Goal: Navigation & Orientation: Find specific page/section

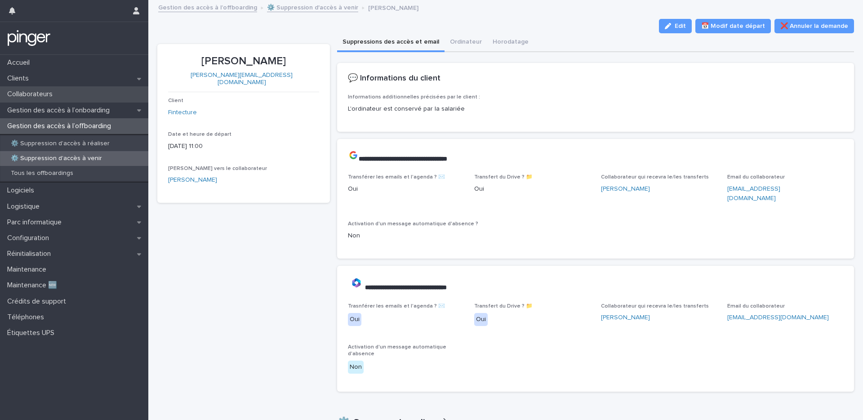
click at [58, 95] on p "Collaborateurs" at bounding box center [32, 94] width 56 height 9
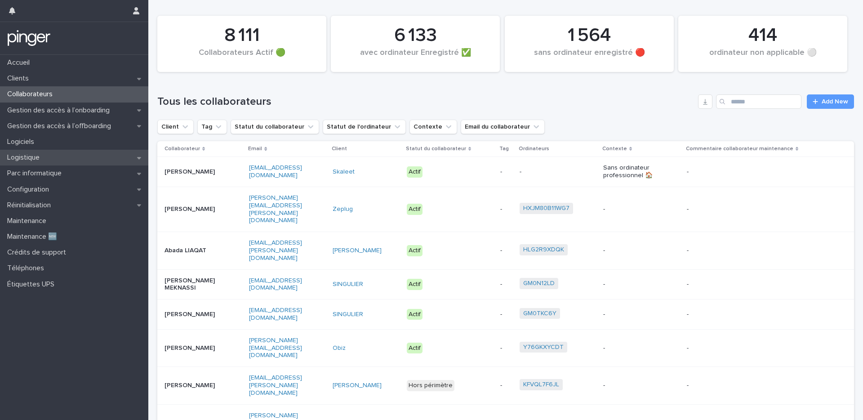
click at [39, 154] on p "Logistique" at bounding box center [25, 157] width 43 height 9
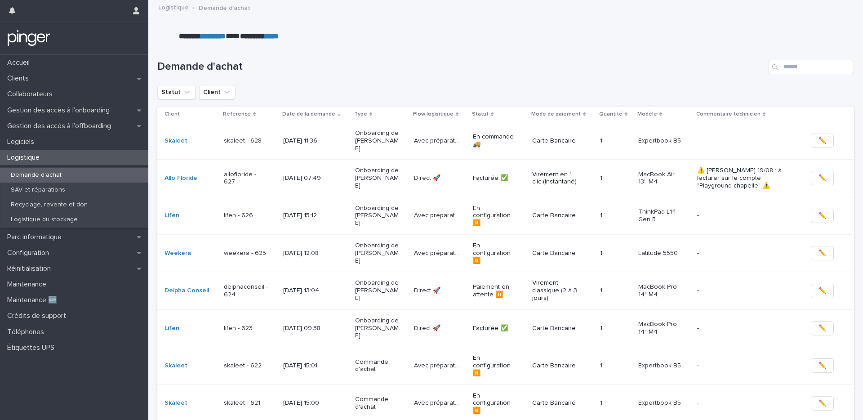
click at [321, 51] on div "Demande d'achat" at bounding box center [505, 63] width 696 height 43
click at [68, 125] on p "Gestion des accès à l’offboarding" at bounding box center [61, 126] width 115 height 9
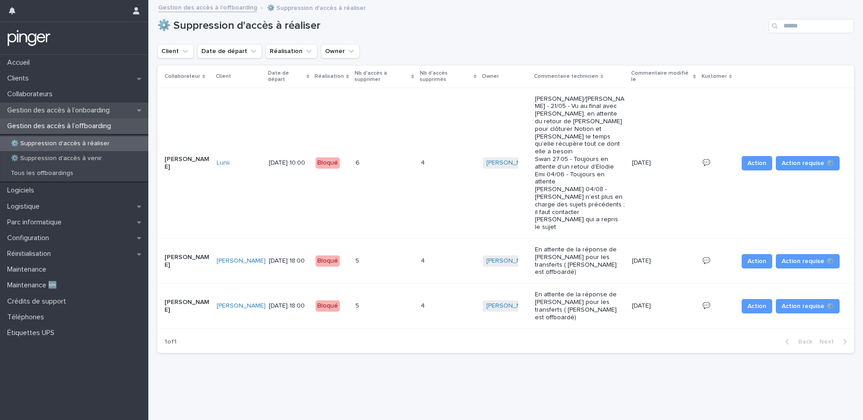
click at [35, 113] on p "Gestion des accès à l’onboarding" at bounding box center [60, 110] width 113 height 9
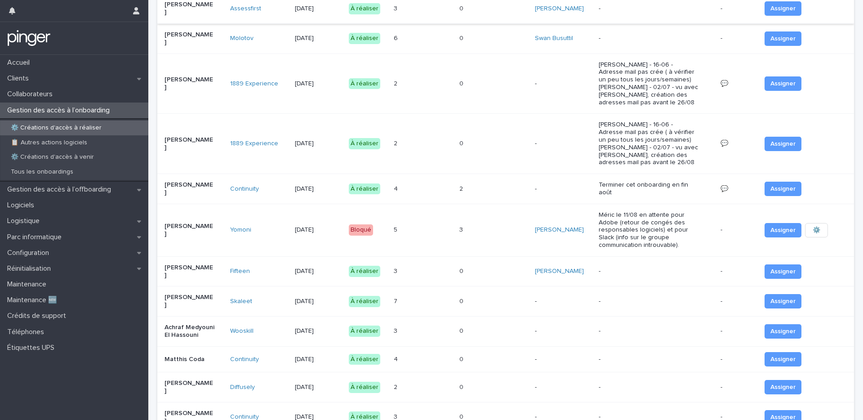
scroll to position [634, 0]
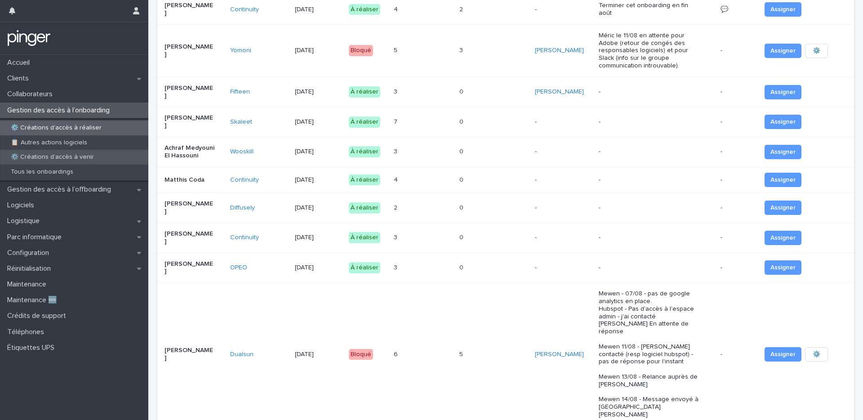
click at [69, 152] on div "⚙️ Créations d'accès à venir" at bounding box center [74, 157] width 148 height 15
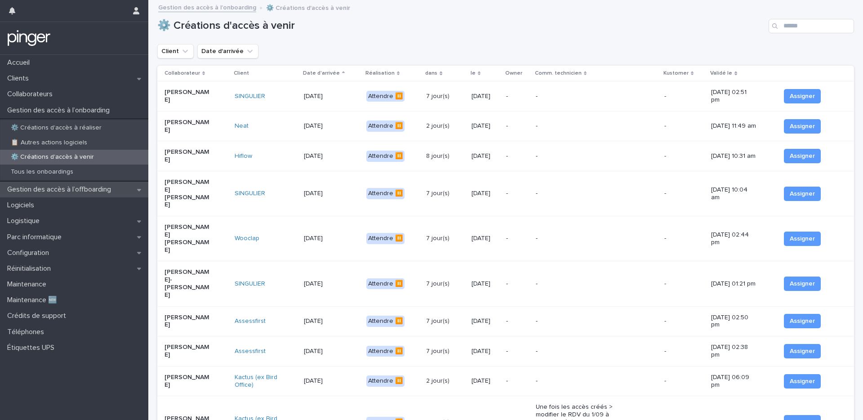
click at [36, 196] on div "Gestion des accès à l’offboarding" at bounding box center [74, 190] width 148 height 16
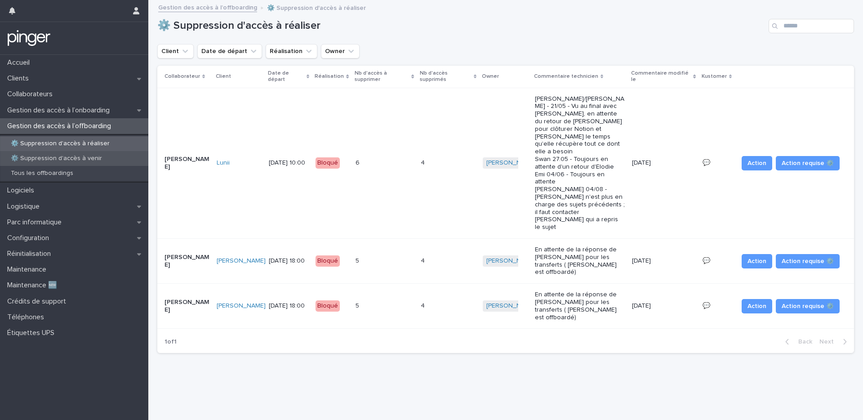
click at [71, 163] on div "⚙️ Suppression d'accès à venir" at bounding box center [74, 158] width 148 height 15
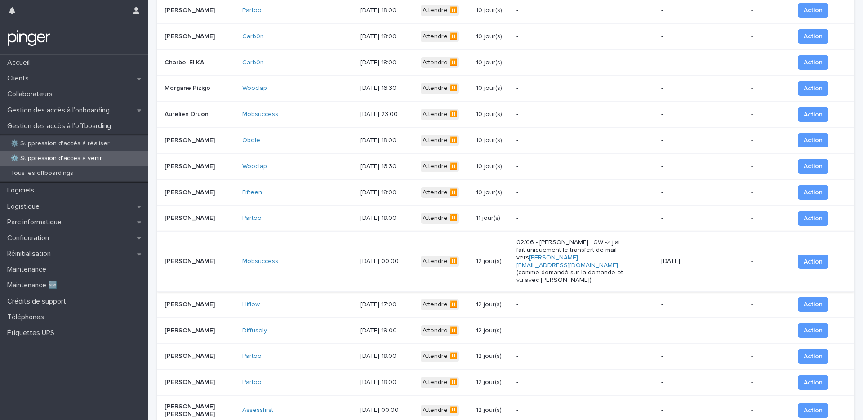
scroll to position [485, 0]
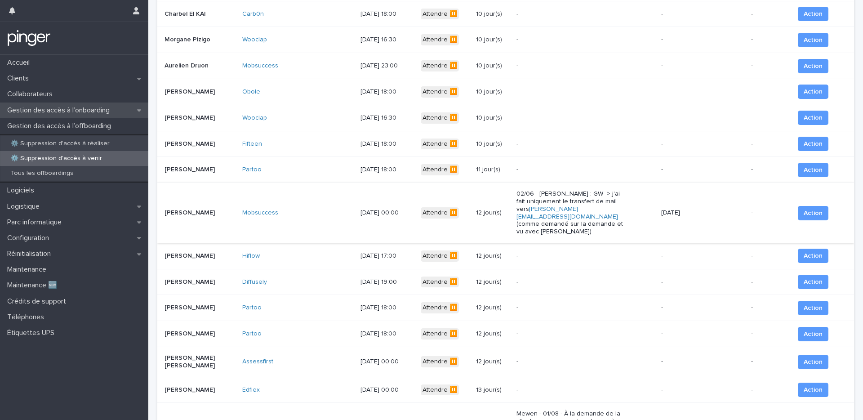
click at [91, 109] on p "Gestion des accès à l’onboarding" at bounding box center [60, 110] width 113 height 9
